Goal: Use online tool/utility

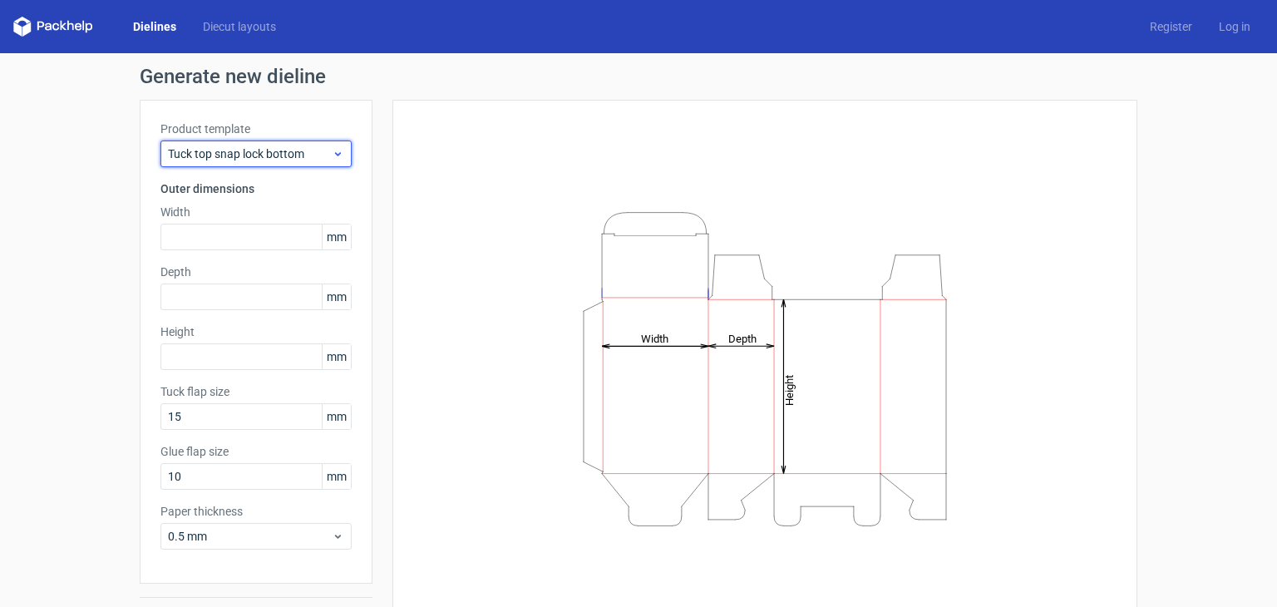
click at [259, 154] on span "Tuck top snap lock bottom" at bounding box center [250, 154] width 164 height 17
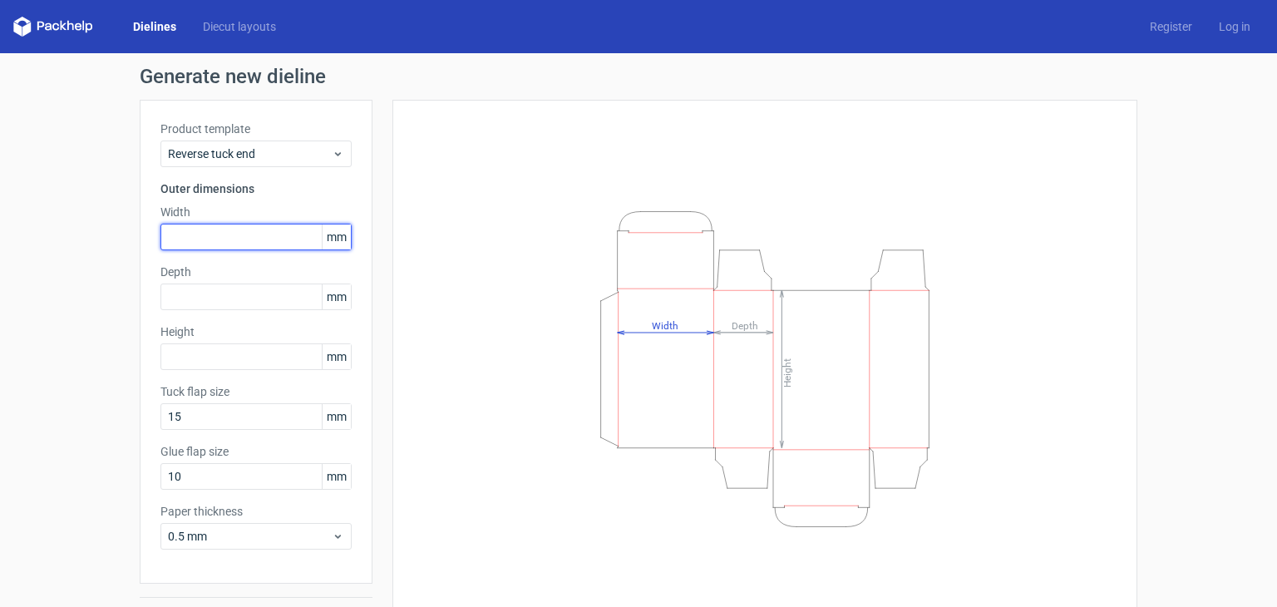
click at [264, 234] on input "text" at bounding box center [255, 237] width 191 height 27
type input "80"
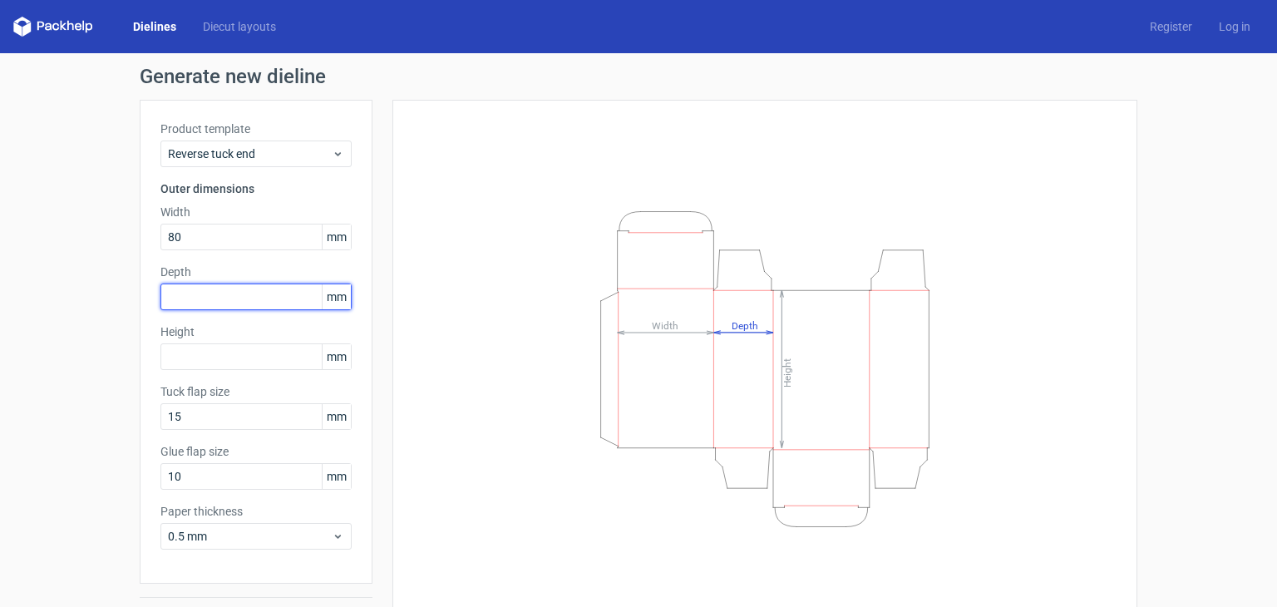
click at [228, 304] on input "text" at bounding box center [255, 297] width 191 height 27
type input "20"
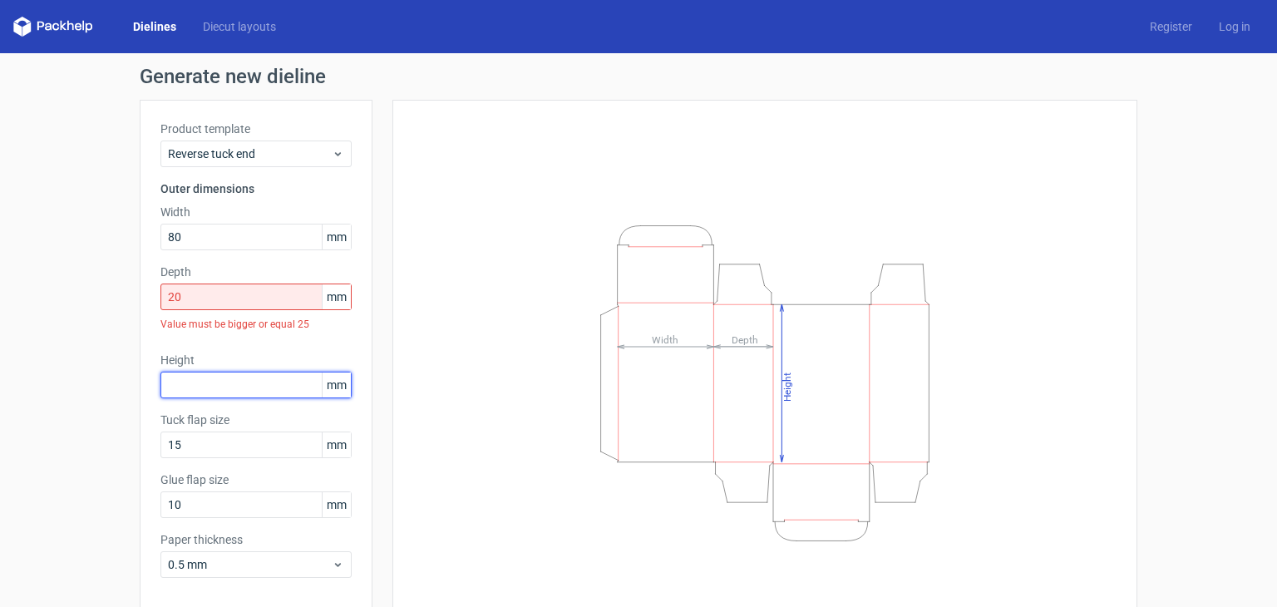
click at [222, 363] on div "Height mm" at bounding box center [255, 375] width 191 height 47
click at [231, 388] on input "text" at bounding box center [255, 385] width 191 height 27
